Goal: Task Accomplishment & Management: Use online tool/utility

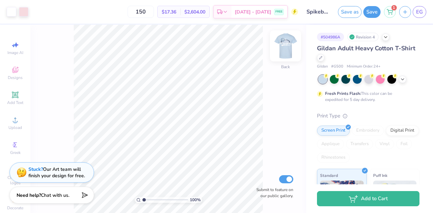
click at [285, 45] on img at bounding box center [285, 45] width 27 height 27
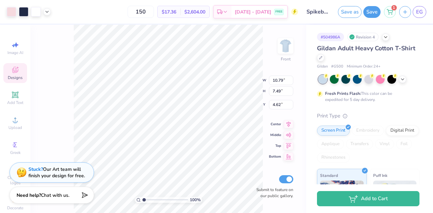
type input "13.45"
type input "4.02"
type input "9.62"
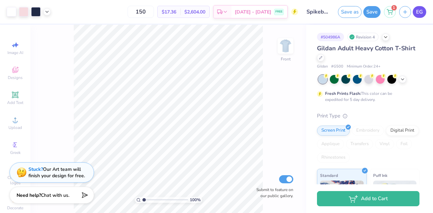
click at [416, 14] on span "EG" at bounding box center [419, 12] width 7 height 8
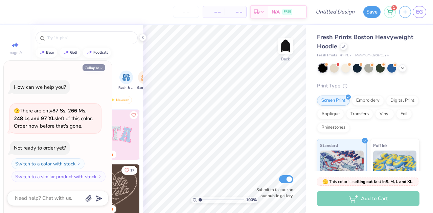
click at [96, 68] on button "Collapse" at bounding box center [93, 67] width 23 height 7
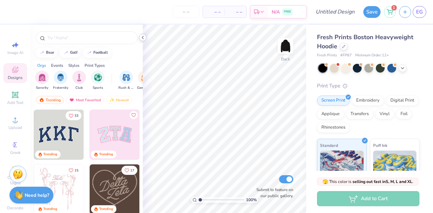
click at [144, 37] on icon at bounding box center [142, 37] width 5 height 5
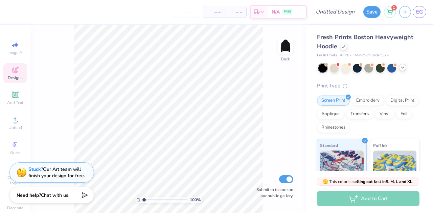
click at [402, 68] on polyline at bounding box center [402, 67] width 3 height 1
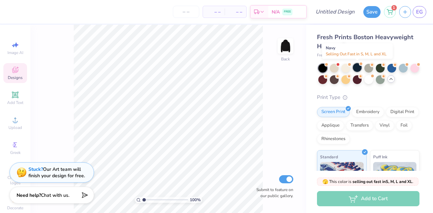
click at [355, 67] on div at bounding box center [357, 67] width 9 height 9
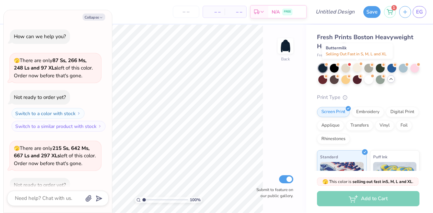
scroll to position [37, 0]
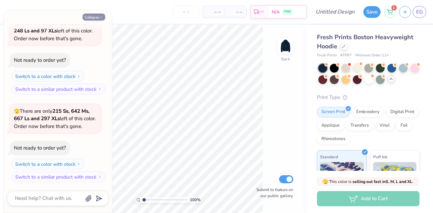
click at [98, 20] on button "Collapse" at bounding box center [93, 17] width 23 height 7
type textarea "x"
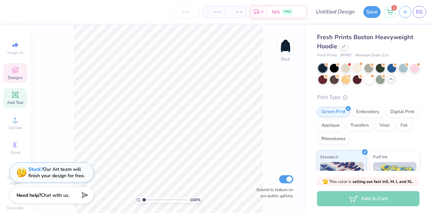
click at [15, 101] on span "Add Text" at bounding box center [15, 102] width 16 height 5
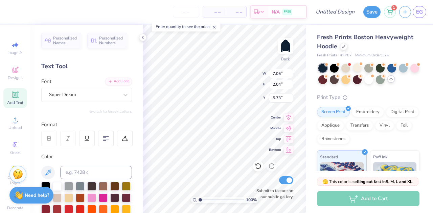
scroll to position [5, 3]
type textarea "Friends & Leaders for Life"
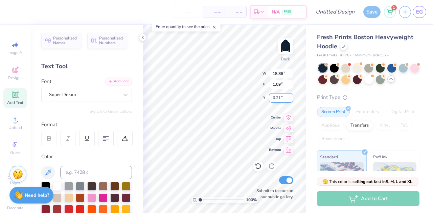
type input "13.90"
type input "0.80"
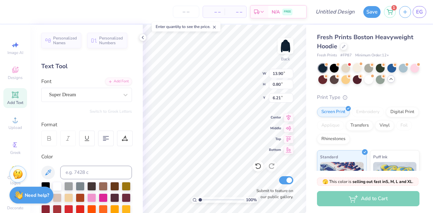
type input "4.70"
type input "11.05"
type input "0.64"
type input "7.80"
type input "0.45"
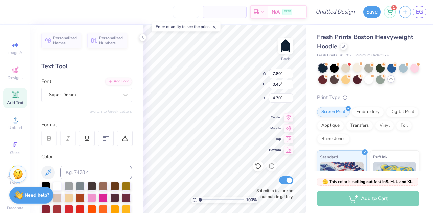
type input "4.56"
type input "8.99"
type input "0.52"
type input "4.28"
type input "8.51"
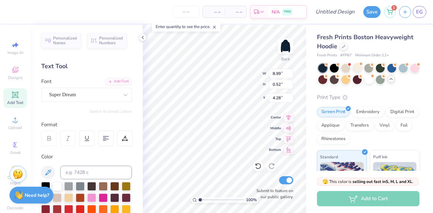
type input "0.49"
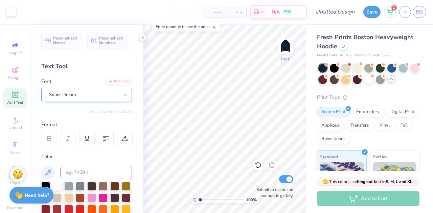
click at [98, 94] on div "Super Dream" at bounding box center [83, 95] width 71 height 10
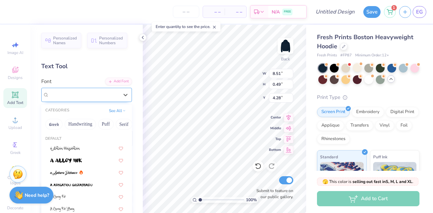
click at [99, 97] on div "Super Dream" at bounding box center [83, 95] width 71 height 10
click at [82, 121] on button "Handwriting" at bounding box center [80, 124] width 31 height 11
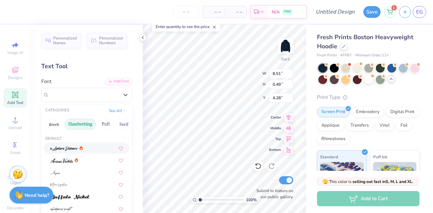
click at [86, 121] on button "Handwriting" at bounding box center [80, 124] width 31 height 11
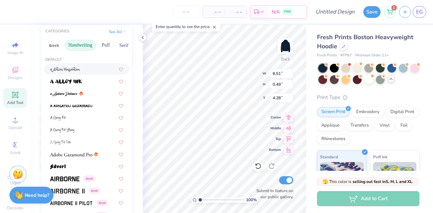
scroll to position [79, 0]
click at [107, 45] on button "Puff" at bounding box center [106, 45] width 16 height 11
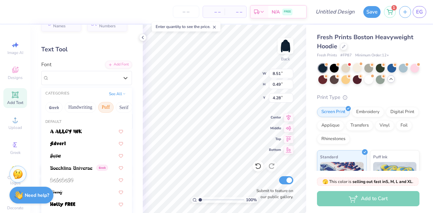
scroll to position [0, 0]
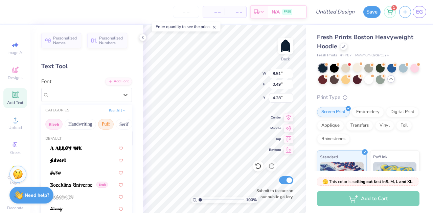
click at [60, 122] on button "Greek" at bounding box center [53, 124] width 17 height 11
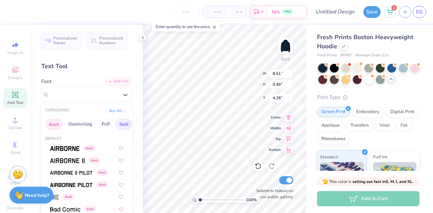
click at [120, 125] on button "Serif" at bounding box center [124, 124] width 17 height 11
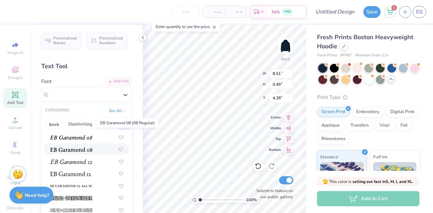
scroll to position [443, 0]
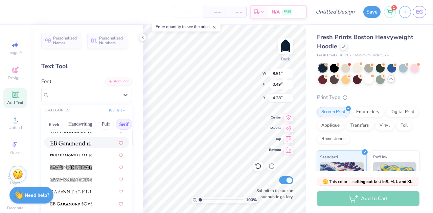
click at [79, 143] on img at bounding box center [70, 143] width 41 height 5
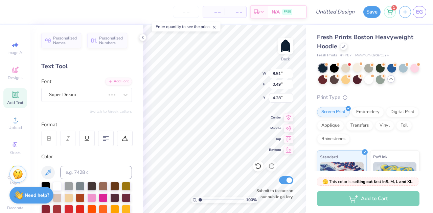
type input "6.91"
type input "0.51"
type textarea "FRIENDS & LEADERS FOR LIFE"
type input "8.61"
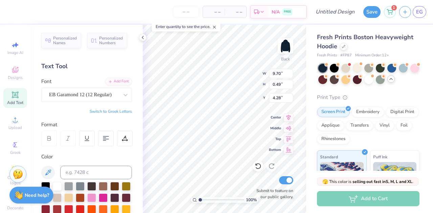
type input "0.44"
type input "4.88"
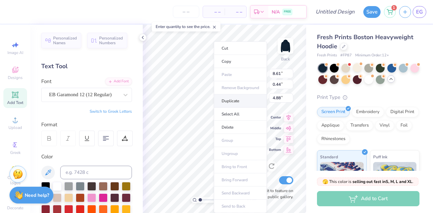
click at [239, 101] on li "Duplicate" at bounding box center [240, 101] width 53 height 13
type input "8.63"
type input "0.45"
type input "5.84"
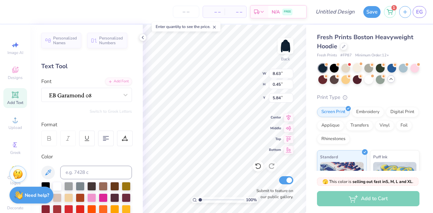
type input "10.60"
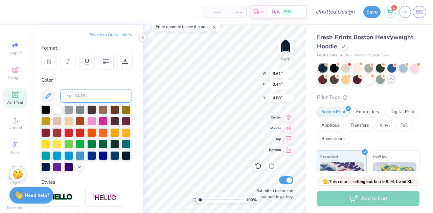
scroll to position [77, 0]
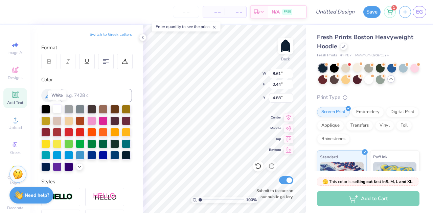
click at [54, 110] on div at bounding box center [57, 108] width 9 height 9
click at [11, 13] on div "– – Per Item – – Total Est. Delivery N/A FREE" at bounding box center [158, 12] width 296 height 24
click at [21, 18] on div "– – Per Item – – Total Est. Delivery N/A FREE" at bounding box center [158, 12] width 296 height 24
click at [11, 9] on div "– – Per Item – – Total Est. Delivery N/A FREE" at bounding box center [158, 12] width 296 height 24
click at [12, 14] on div "– – Per Item – – Total Est. Delivery N/A FREE" at bounding box center [158, 12] width 296 height 24
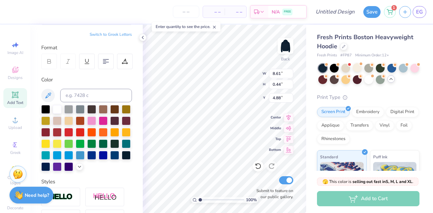
click at [12, 14] on div "– – Per Item – – Total Est. Delivery N/A FREE" at bounding box center [158, 12] width 296 height 24
click at [59, 111] on div at bounding box center [57, 108] width 9 height 9
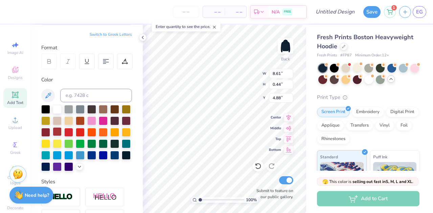
click at [62, 132] on div at bounding box center [57, 131] width 9 height 9
click at [58, 110] on div at bounding box center [57, 108] width 9 height 9
type input "8.61"
type input "0.44"
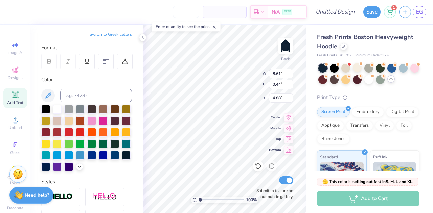
type input "9.09"
type input "8.63"
type input "0.45"
type input "4.28"
type input "4.38"
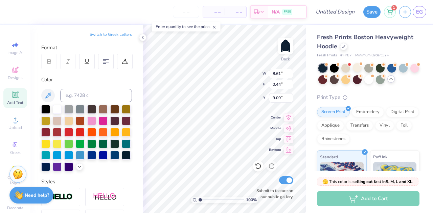
scroll to position [5, 1]
type textarea "L"
click at [14, 99] on div "Add Text" at bounding box center [15, 98] width 24 height 20
type textarea "1867"
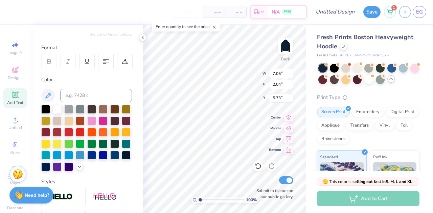
scroll to position [5, 1]
type input "10.73"
type input "3.56"
type input "8.38"
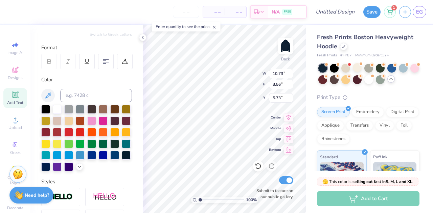
type input "2.78"
type input "9.75"
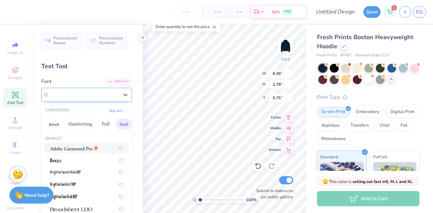
click at [87, 98] on div "Super Dream" at bounding box center [83, 95] width 71 height 10
click at [78, 149] on img at bounding box center [71, 148] width 42 height 5
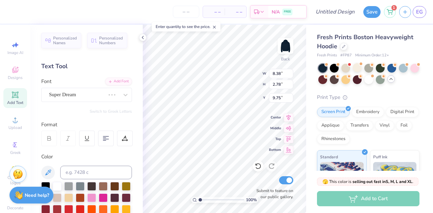
type input "7.36"
type input "2.99"
type input "9.65"
type input "10.01"
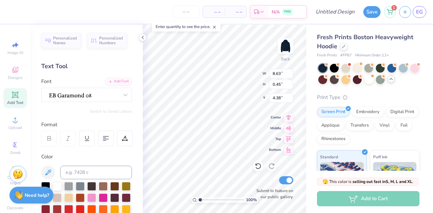
type textarea "FRIENDS & LEADERS FOR LIFE"
type input "4.33"
click at [70, 92] on div "Adobe Garamond Pro" at bounding box center [83, 95] width 71 height 10
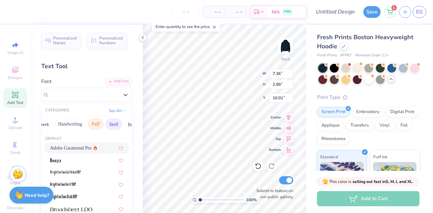
scroll to position [0, 0]
click at [101, 123] on button "Puff" at bounding box center [106, 124] width 16 height 11
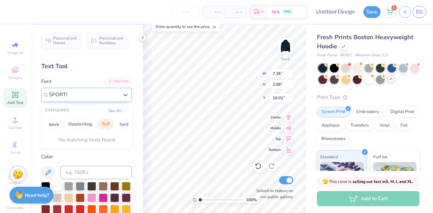
type input "SPORTS"
click at [112, 110] on button "See All" at bounding box center [117, 110] width 21 height 7
click at [93, 95] on div "Adobe Garamond Pro" at bounding box center [83, 95] width 71 height 10
type input "ATHELTICS"
click at [115, 110] on button "See All" at bounding box center [117, 110] width 21 height 7
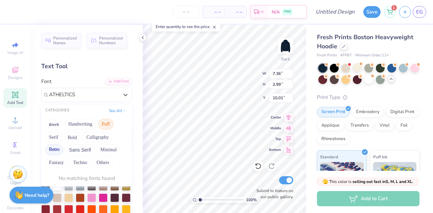
click at [54, 150] on button "Retro" at bounding box center [54, 150] width 18 height 11
click at [109, 110] on button "See All" at bounding box center [117, 110] width 21 height 7
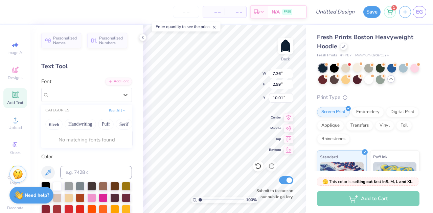
click at [82, 155] on div "Color" at bounding box center [86, 157] width 91 height 8
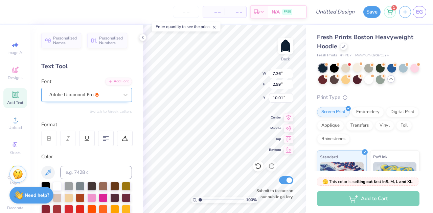
click at [103, 94] on div "Adobe Garamond Pro" at bounding box center [83, 95] width 71 height 10
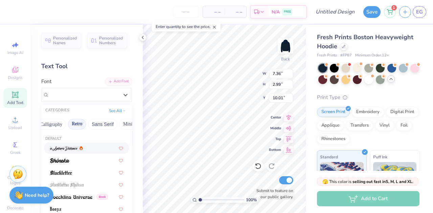
scroll to position [0, 117]
click at [74, 124] on button "Retro" at bounding box center [77, 124] width 18 height 11
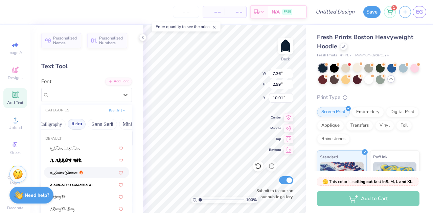
click at [74, 126] on button "Retro" at bounding box center [77, 124] width 18 height 11
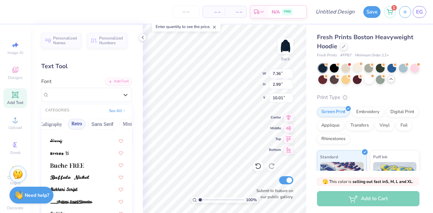
scroll to position [104, 0]
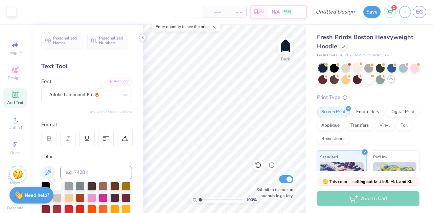
click at [145, 40] on icon at bounding box center [142, 37] width 5 height 5
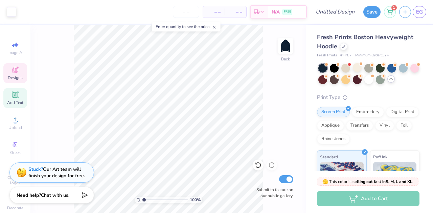
click at [12, 73] on icon at bounding box center [15, 70] width 8 height 8
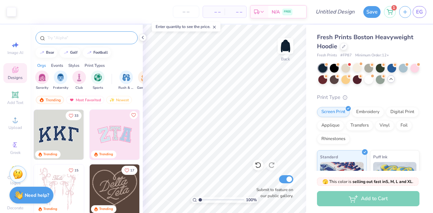
click at [84, 42] on div at bounding box center [86, 37] width 102 height 13
click at [84, 38] on input "text" at bounding box center [90, 37] width 87 height 7
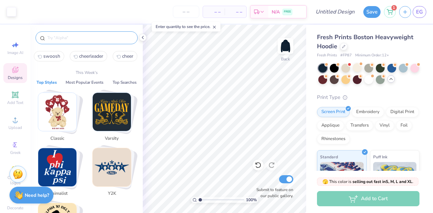
click at [57, 55] on span "swoosh" at bounding box center [51, 56] width 17 height 6
type input "swoosh"
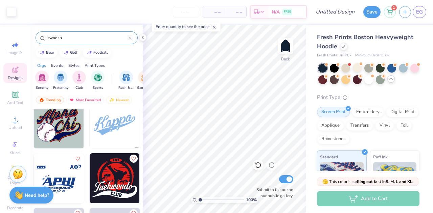
scroll to position [510, 0]
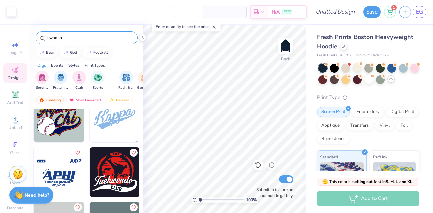
click at [105, 127] on img at bounding box center [115, 118] width 50 height 50
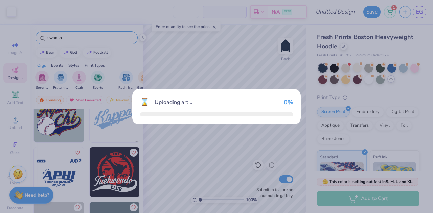
click at [105, 127] on div "⌛ Uploading art ... 0 %" at bounding box center [216, 106] width 433 height 213
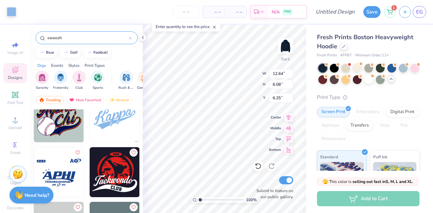
type input "6.25"
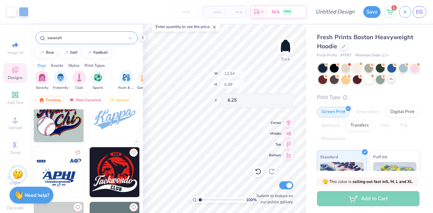
click at [243, 83] on div "100 % Back W 12.64 H 6.08 Y 6.25 Center Middle Top Bottom Submit to feature on …" at bounding box center [224, 119] width 163 height 189
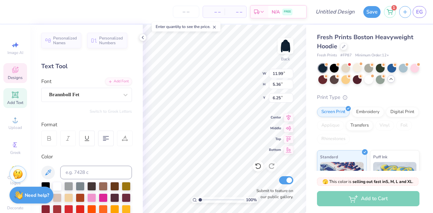
scroll to position [5, 1]
type textarea "K"
type textarea "1867"
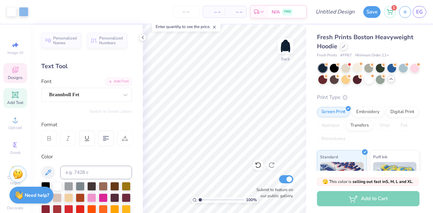
click at [18, 77] on span "Designs" at bounding box center [15, 77] width 15 height 5
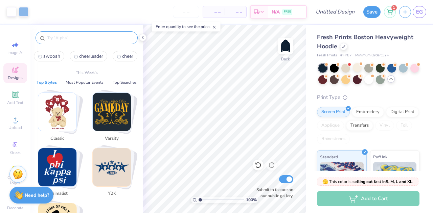
click at [74, 37] on input "text" at bounding box center [90, 37] width 87 height 7
click at [51, 56] on span "swoosh" at bounding box center [51, 56] width 17 height 6
type input "swoosh"
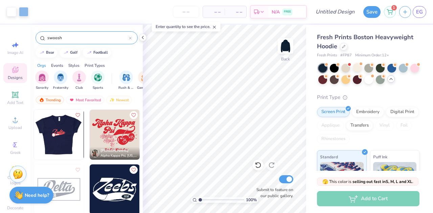
click at [71, 146] on img at bounding box center [58, 135] width 50 height 50
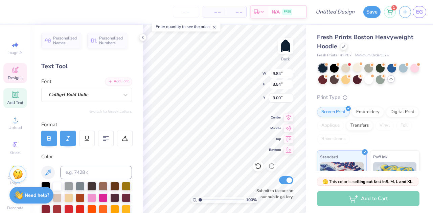
type textarea "1867"
type input "9.84"
type input "9.89"
type input "3.32"
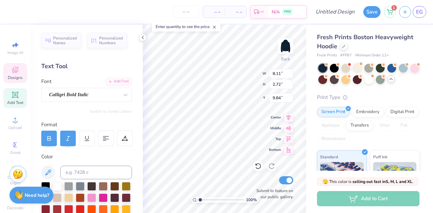
type input "9.24"
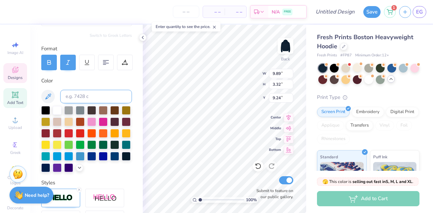
scroll to position [76, 0]
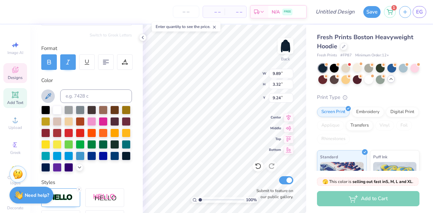
click at [49, 94] on icon at bounding box center [48, 96] width 6 height 6
click at [57, 107] on div at bounding box center [57, 109] width 9 height 9
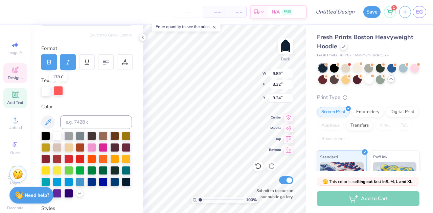
click at [59, 90] on div at bounding box center [57, 90] width 9 height 9
click at [58, 138] on div at bounding box center [57, 135] width 9 height 9
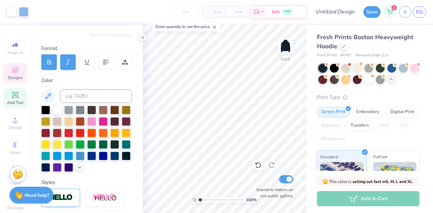
click at [17, 79] on span "Designs" at bounding box center [15, 77] width 15 height 5
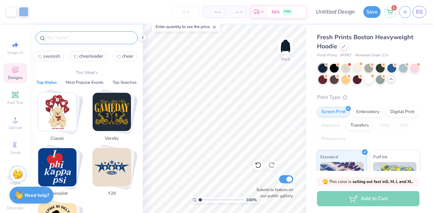
click at [83, 38] on input "text" at bounding box center [90, 37] width 87 height 7
click at [119, 106] on img "Stack Card Button Varsity" at bounding box center [112, 112] width 38 height 38
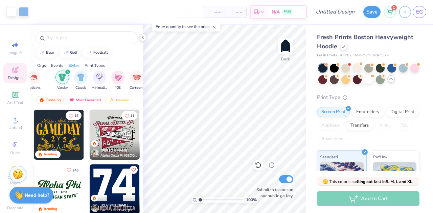
scroll to position [0, 354]
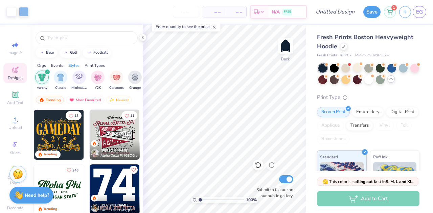
click at [70, 133] on img at bounding box center [59, 135] width 50 height 50
click at [126, 176] on img at bounding box center [115, 190] width 50 height 50
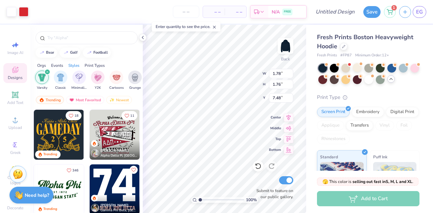
type input "7.48"
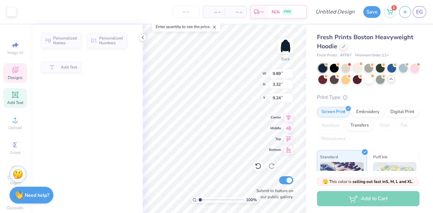
type input "9.89"
type input "3.32"
type input "9.24"
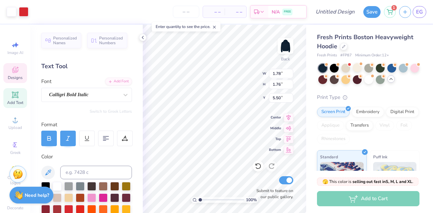
type input "5.71"
type input "5.64"
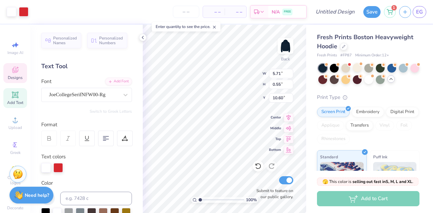
type input "0.55"
type input "10.60"
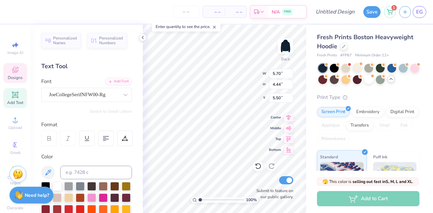
scroll to position [5, 1]
type textarea "1867"
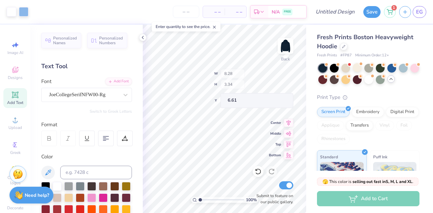
type input "8.28"
type input "3.34"
type input "6.61"
type input "9.01"
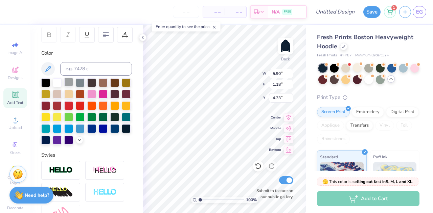
scroll to position [107, 0]
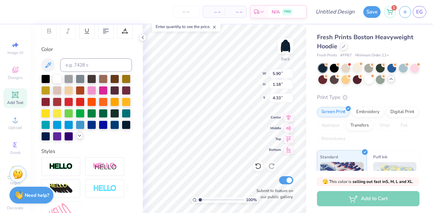
click at [77, 139] on icon at bounding box center [79, 135] width 5 height 5
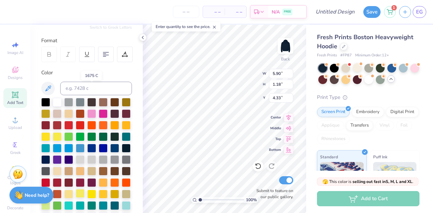
scroll to position [139, 0]
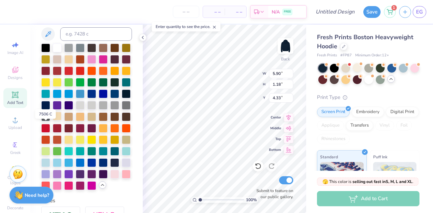
click at [53, 121] on div at bounding box center [57, 116] width 9 height 9
click at [73, 61] on div at bounding box center [68, 58] width 9 height 9
click at [62, 59] on div at bounding box center [57, 58] width 9 height 9
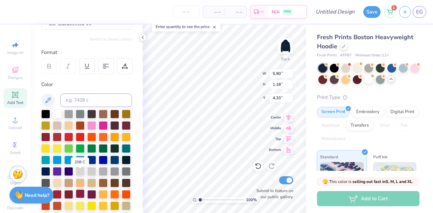
scroll to position [69, 0]
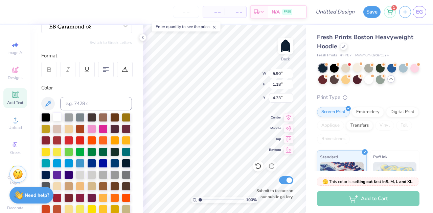
click at [56, 117] on div at bounding box center [57, 117] width 9 height 9
click at [143, 36] on icon at bounding box center [142, 37] width 5 height 5
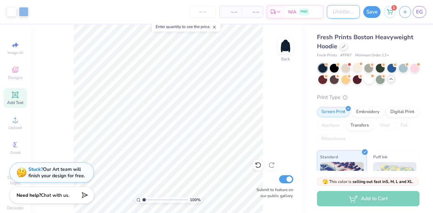
click at [337, 14] on input "Design Title" at bounding box center [342, 12] width 33 height 14
type input "Set Drop"
click at [370, 13] on button "Save" at bounding box center [371, 11] width 17 height 12
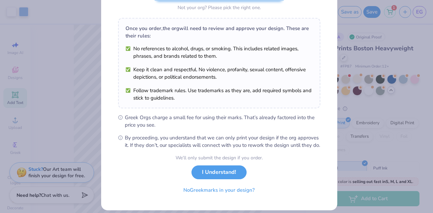
scroll to position [102, 0]
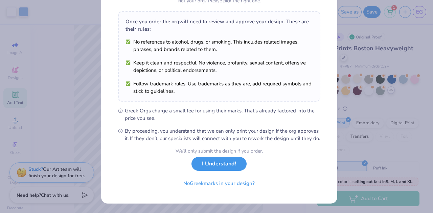
click at [208, 171] on button "I Understand!" at bounding box center [218, 164] width 55 height 14
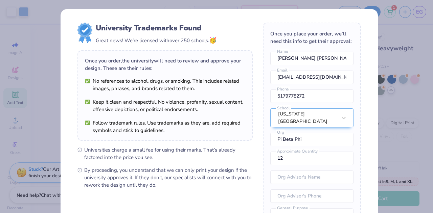
scroll to position [80, 0]
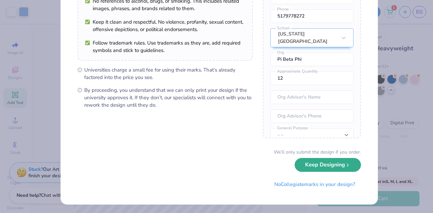
click at [314, 165] on button "Keep Designing" at bounding box center [327, 165] width 66 height 14
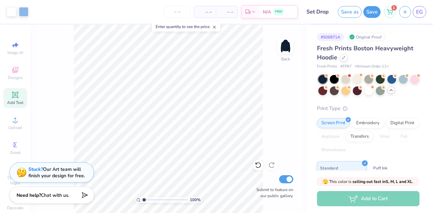
scroll to position [3, 0]
